Goal: Use online tool/utility: Use online tool/utility

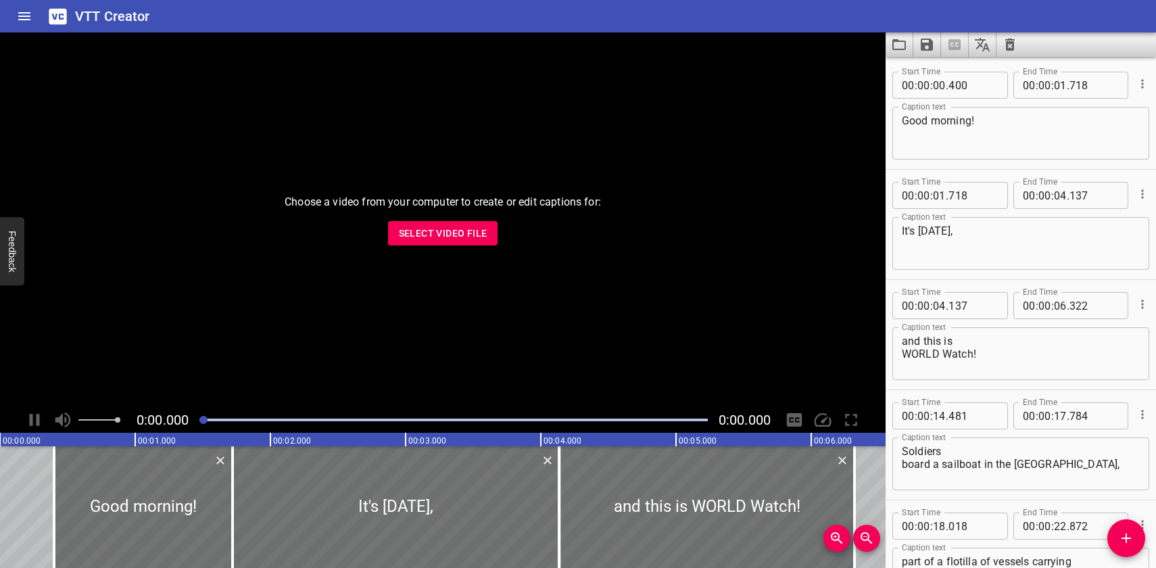
scroll to position [19730, 0]
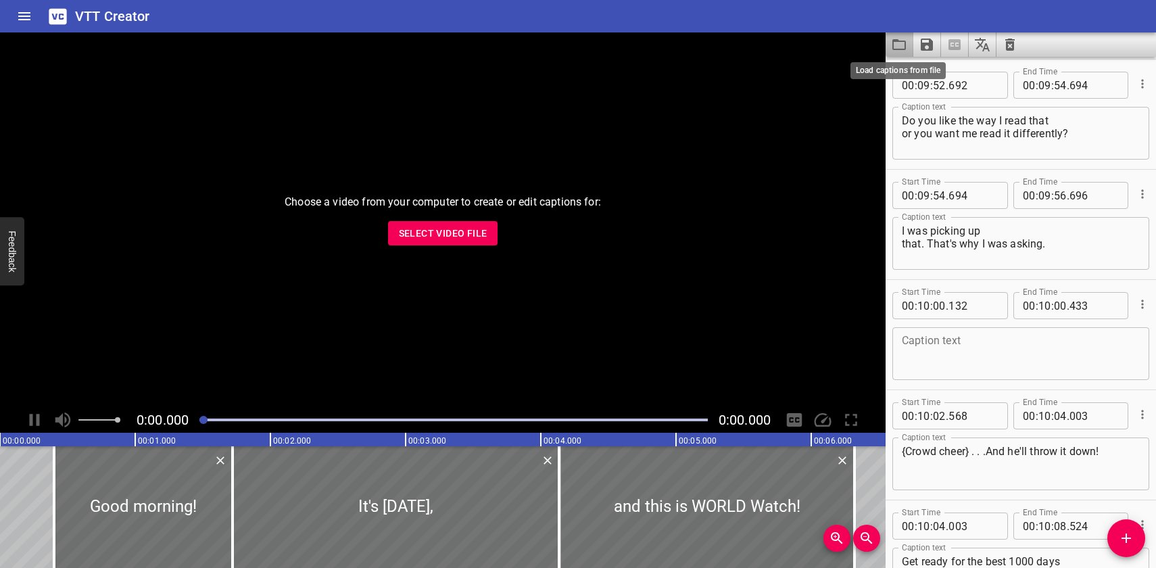
click at [897, 45] on icon "Load captions from file" at bounding box center [899, 45] width 16 height 16
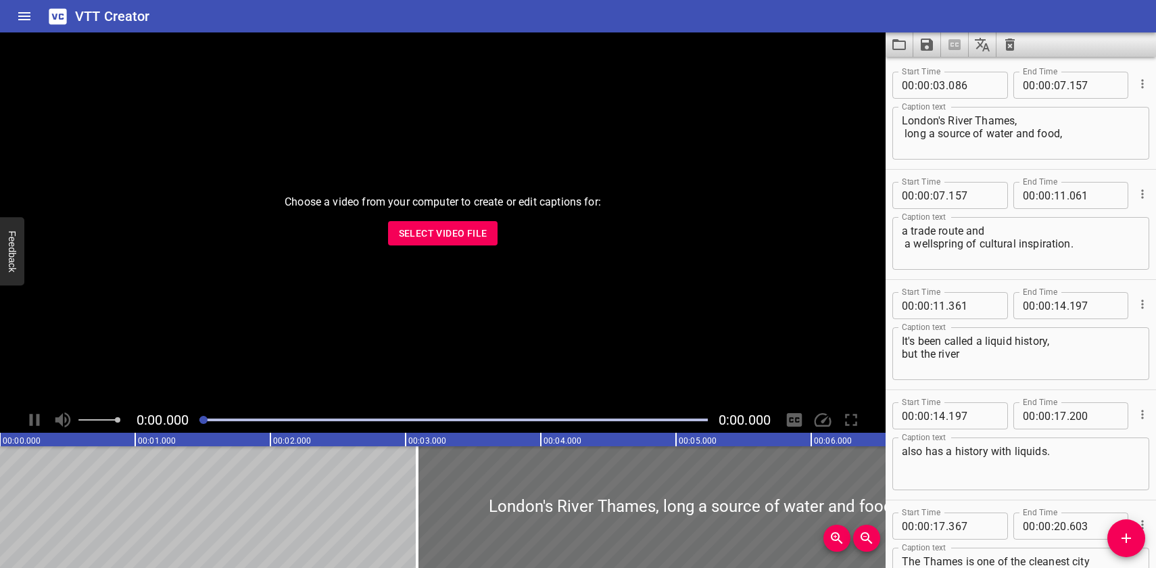
scroll to position [3307, 0]
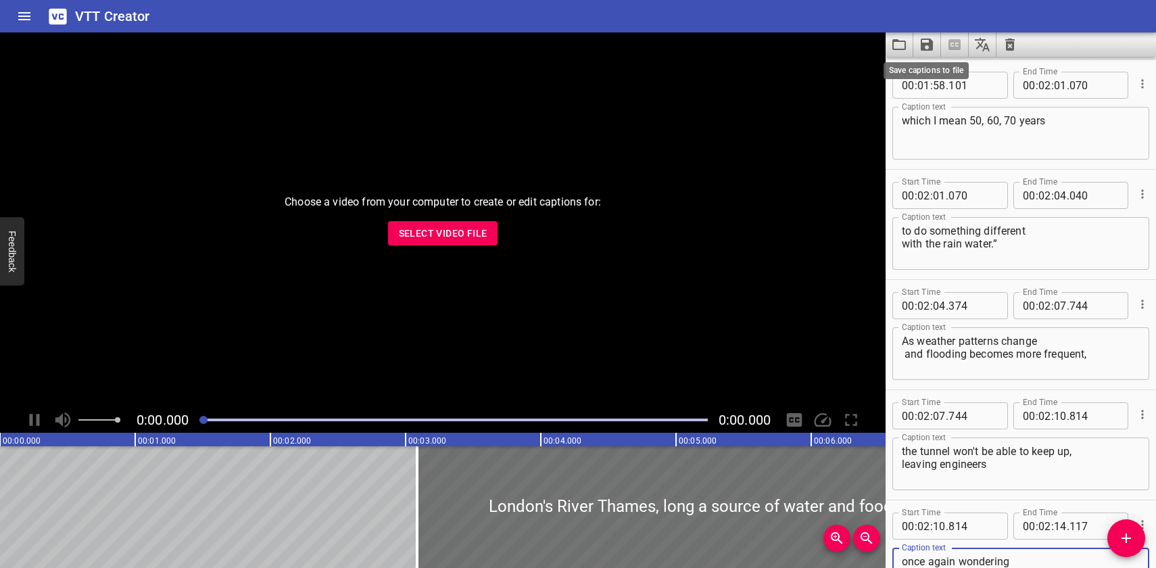
type textarea "once again wondering what to do with all that rainwater."
click at [928, 46] on icon "Save captions to file" at bounding box center [927, 45] width 16 height 16
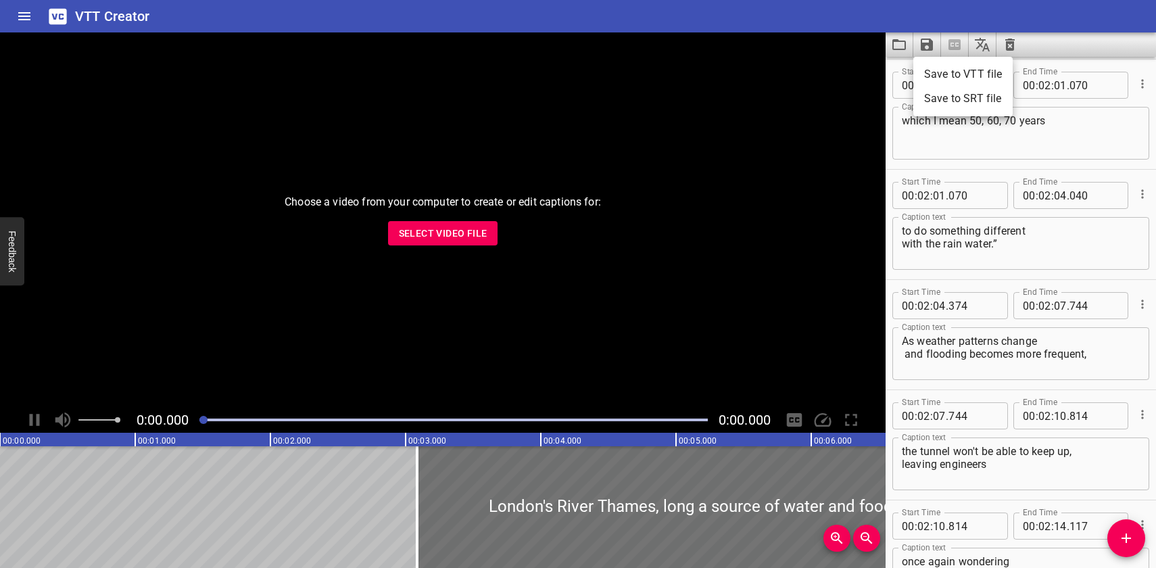
click at [934, 74] on li "Save to VTT file" at bounding box center [963, 74] width 99 height 24
click at [899, 45] on icon "Load captions from file" at bounding box center [899, 45] width 16 height 16
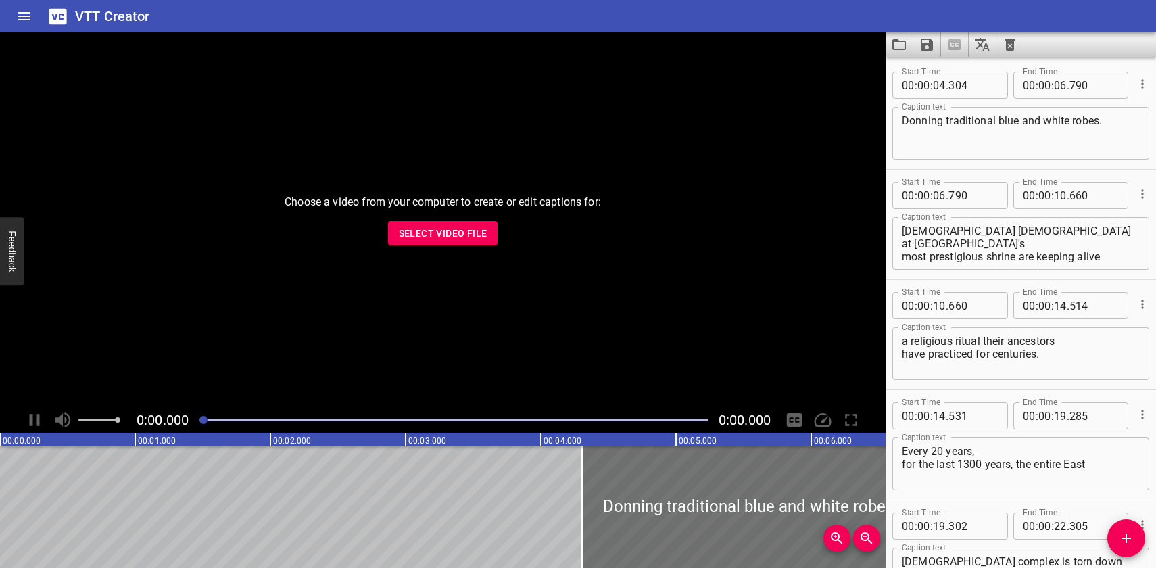
scroll to position [3637, 0]
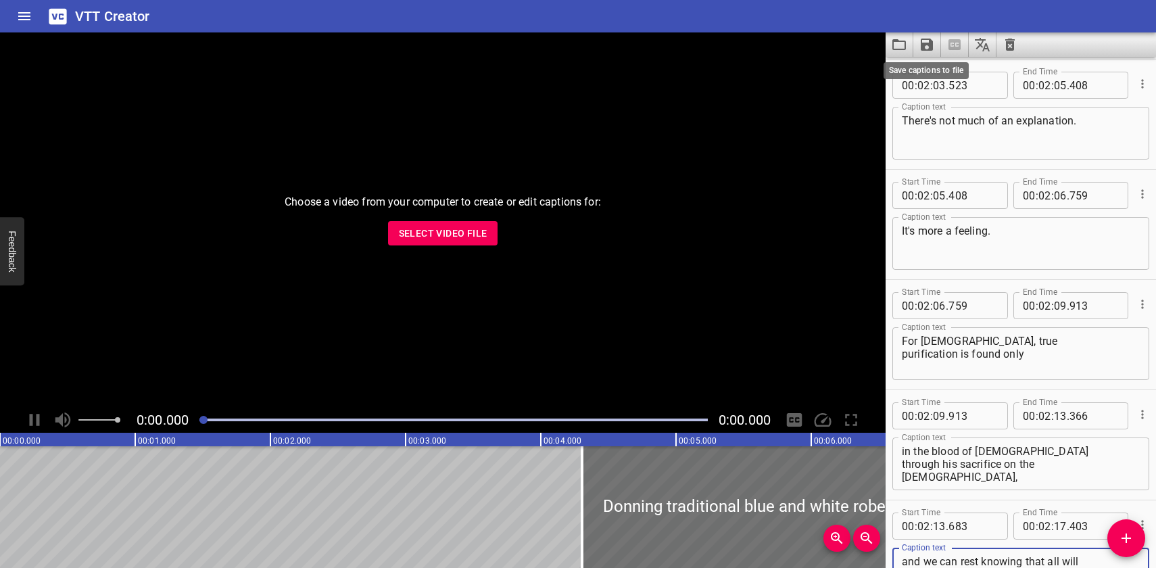
type textarea "and we can rest knowing that all will be made new in [DEMOGRAPHIC_DATA]'s time."
click at [924, 43] on icon "Save captions to file" at bounding box center [927, 45] width 12 height 12
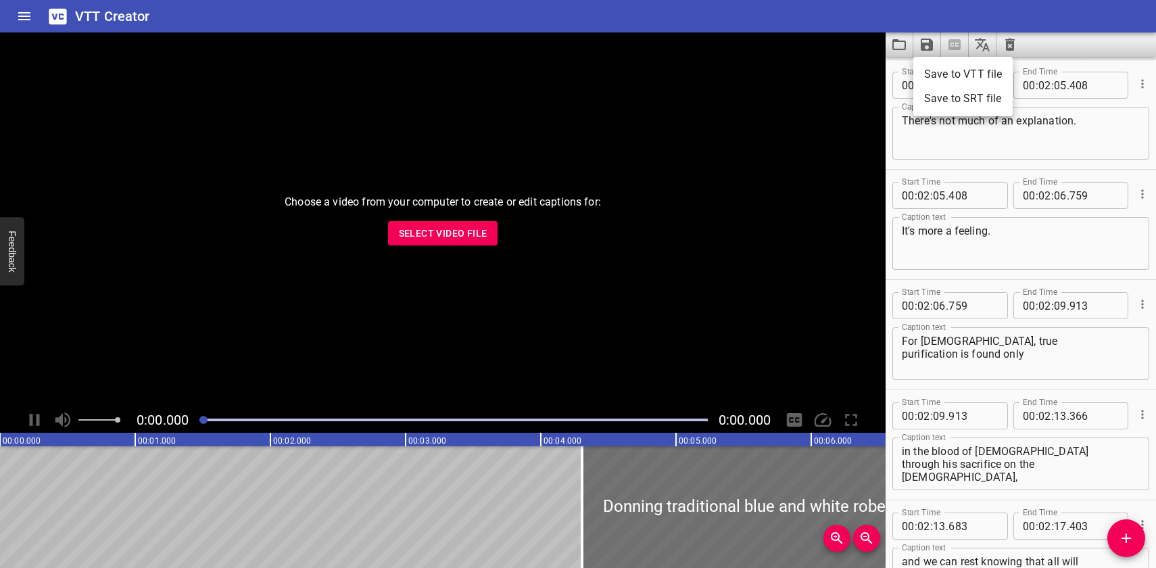
click at [926, 72] on li "Save to VTT file" at bounding box center [963, 74] width 99 height 24
click at [903, 43] on icon "Load captions from file" at bounding box center [899, 45] width 16 height 16
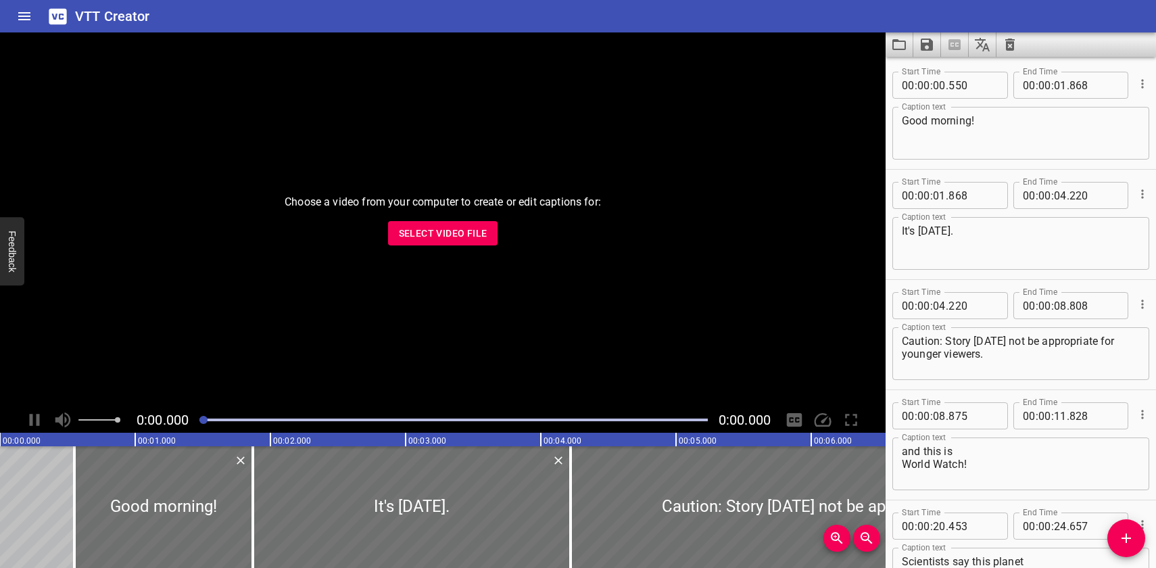
scroll to position [18848, 0]
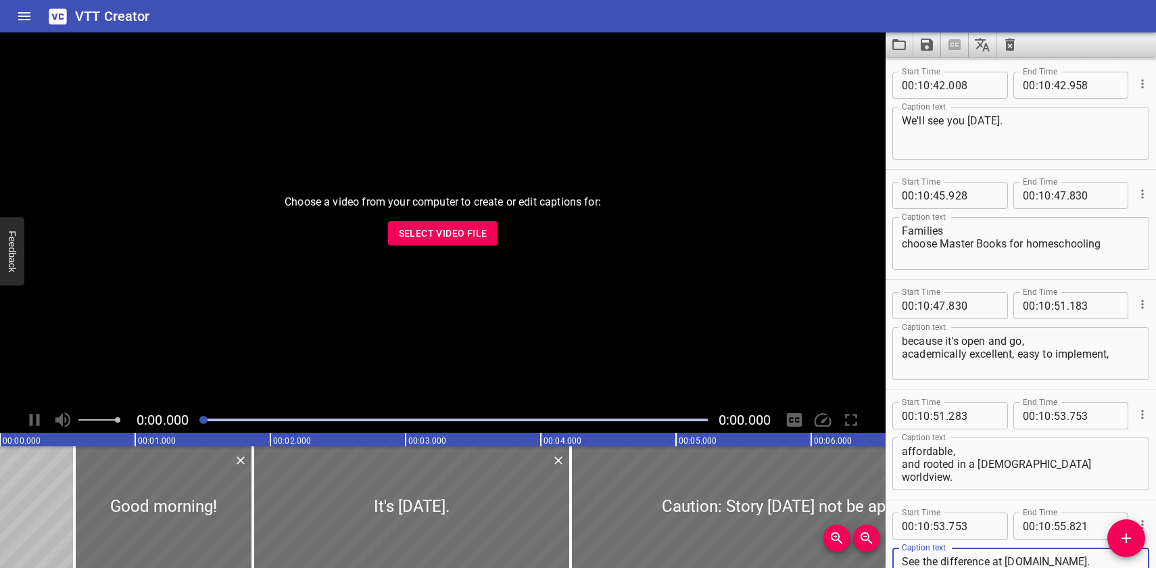
type textarea "See the difference at [DOMAIN_NAME]."
click at [930, 46] on icon "Save captions to file" at bounding box center [927, 45] width 12 height 12
click at [929, 72] on li "Save to VTT file" at bounding box center [963, 74] width 99 height 24
